Goal: Find specific page/section: Find specific page/section

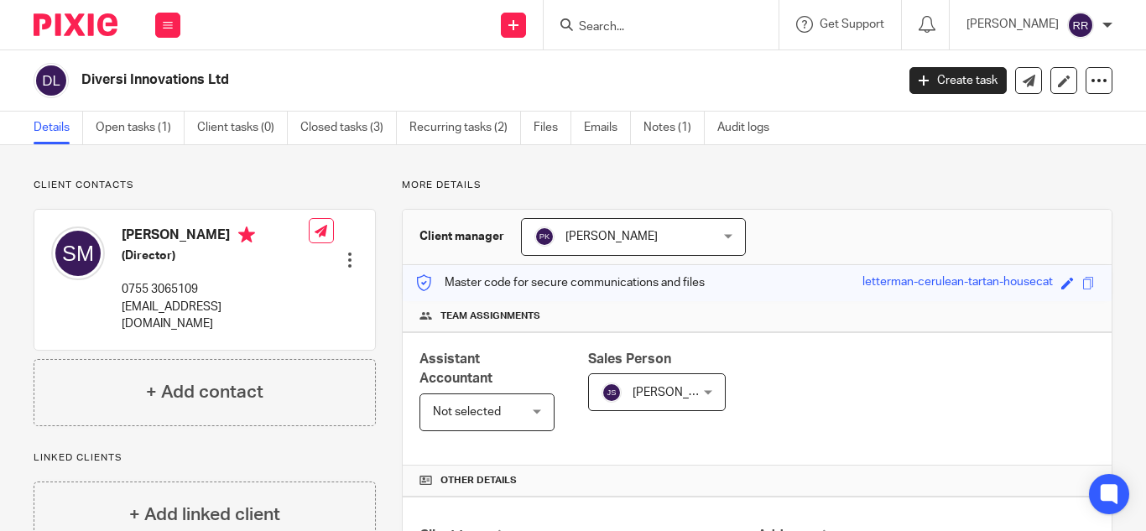
click at [583, 25] on input "Search" at bounding box center [652, 27] width 151 height 15
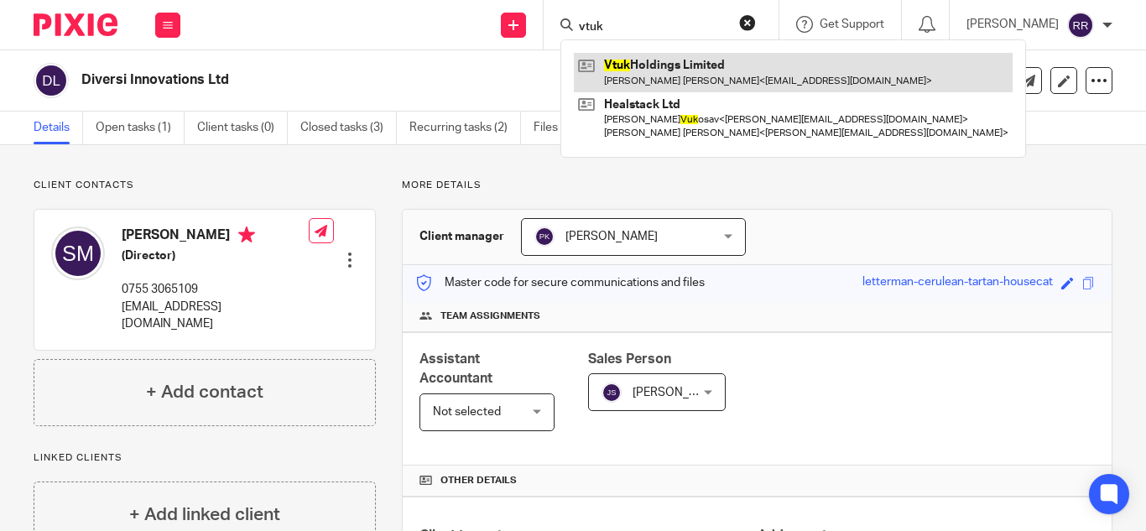
type input "vtuk"
click at [599, 65] on link at bounding box center [793, 72] width 439 height 39
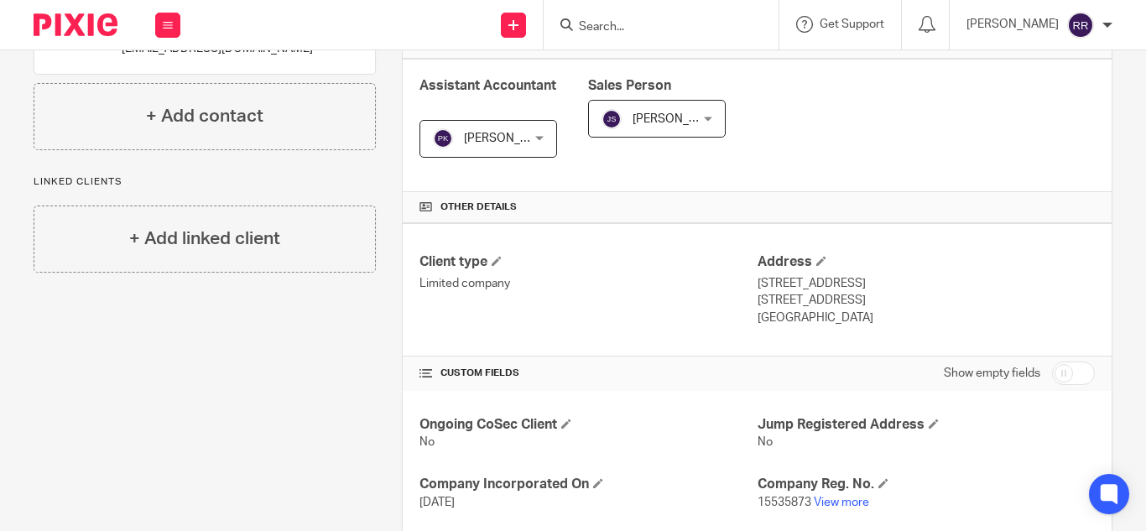
scroll to position [494, 0]
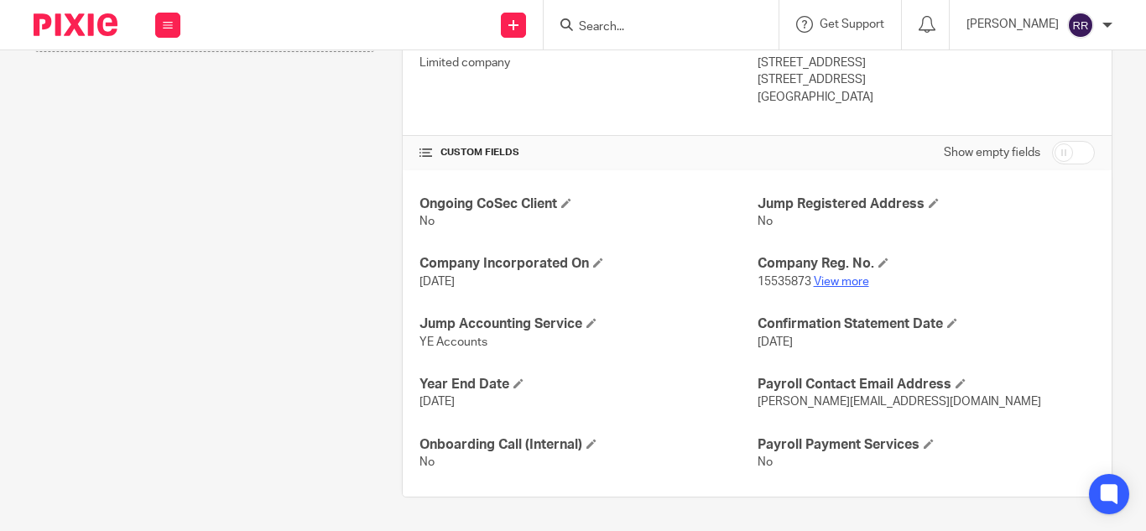
click at [841, 282] on link "View more" at bounding box center [840, 282] width 55 height 12
